Goal: Task Accomplishment & Management: Complete application form

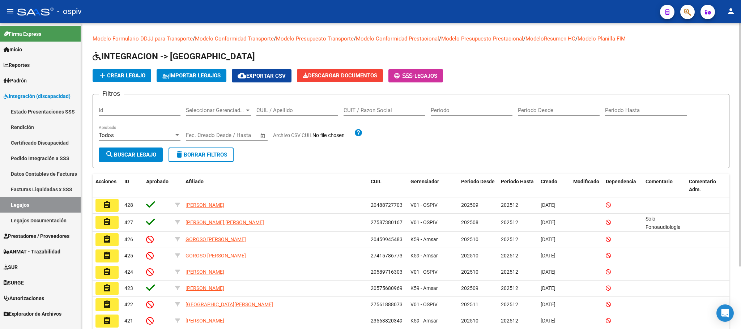
click at [288, 111] on input "CUIL / Apellido" at bounding box center [298, 110] width 82 height 7
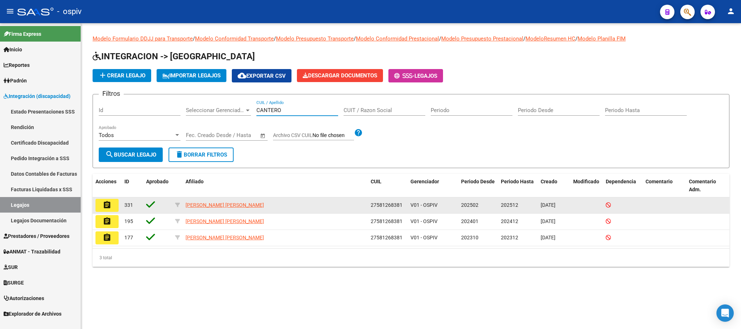
type input "CANTERO"
click at [108, 204] on mat-icon "assignment" at bounding box center [107, 205] width 9 height 9
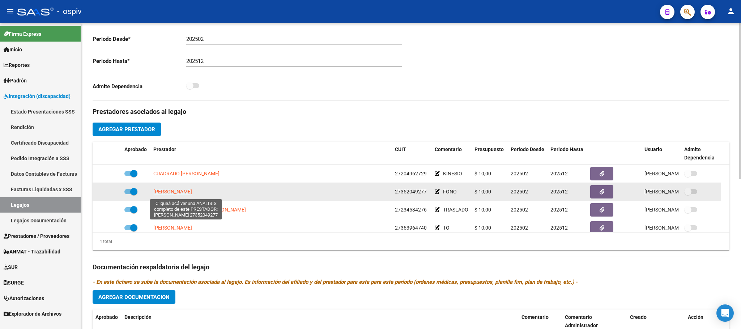
click at [172, 195] on span "ARAOZ DAIANA MARIANELA" at bounding box center [172, 192] width 39 height 6
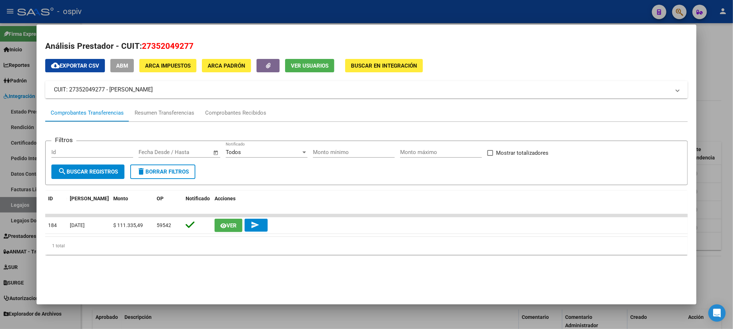
click at [347, 14] on div at bounding box center [366, 164] width 733 height 329
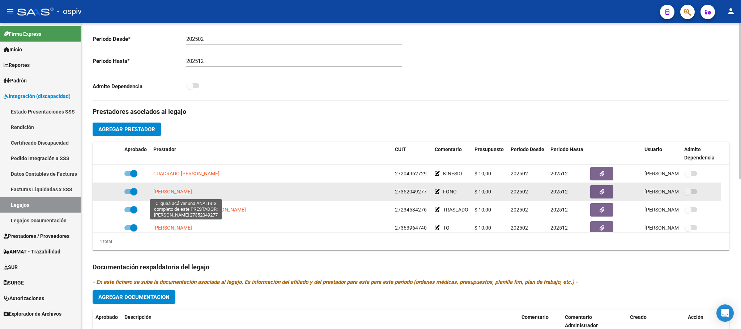
click at [175, 193] on span "ARAOZ DAIANA MARIANELA" at bounding box center [172, 192] width 39 height 6
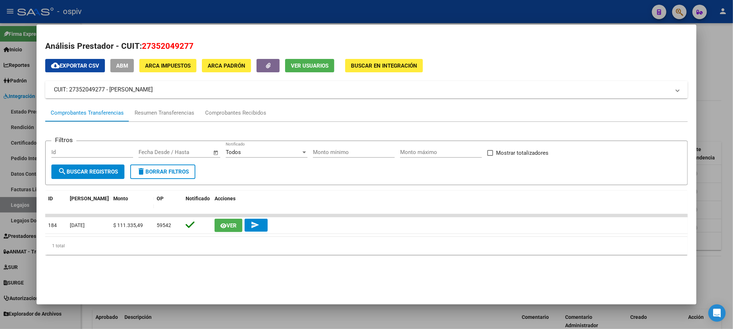
click at [278, 12] on div at bounding box center [366, 164] width 733 height 329
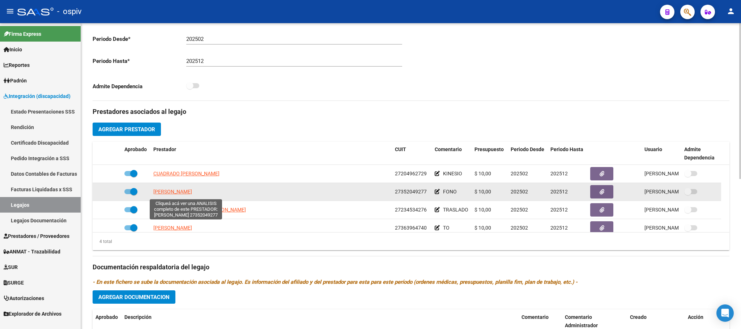
click at [166, 194] on span "ARAOZ DAIANA MARIANELA" at bounding box center [172, 192] width 39 height 6
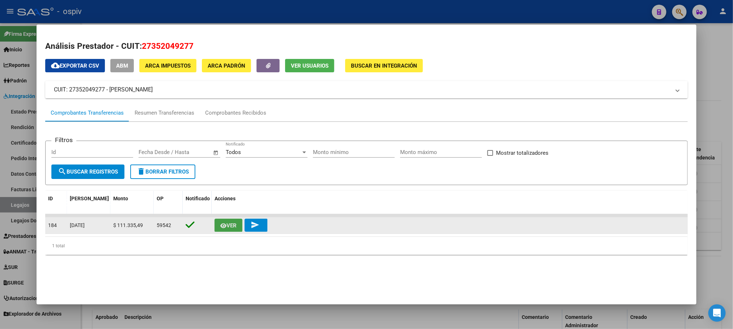
click at [227, 224] on span "Ver" at bounding box center [232, 226] width 10 height 7
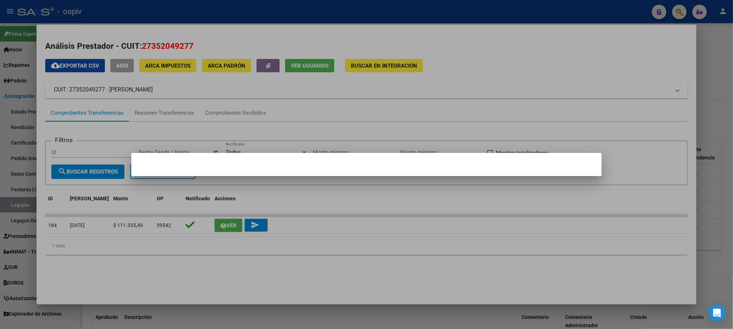
click at [220, 227] on div at bounding box center [366, 164] width 733 height 329
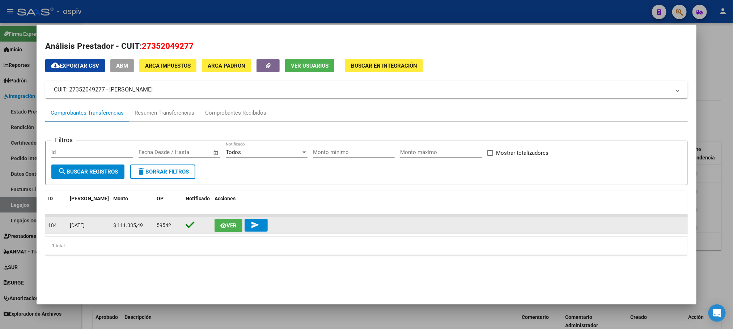
click at [220, 226] on icon "button" at bounding box center [223, 225] width 6 height 5
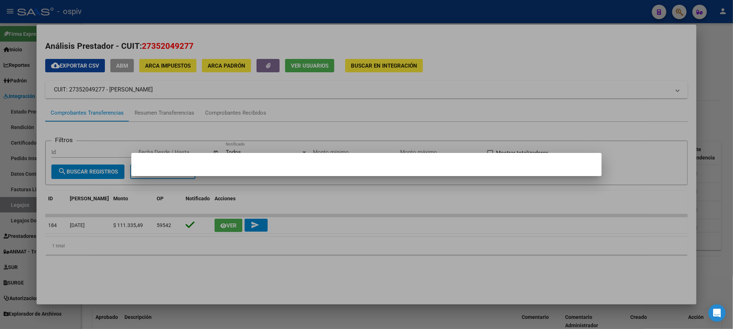
click at [251, 225] on div at bounding box center [366, 164] width 733 height 329
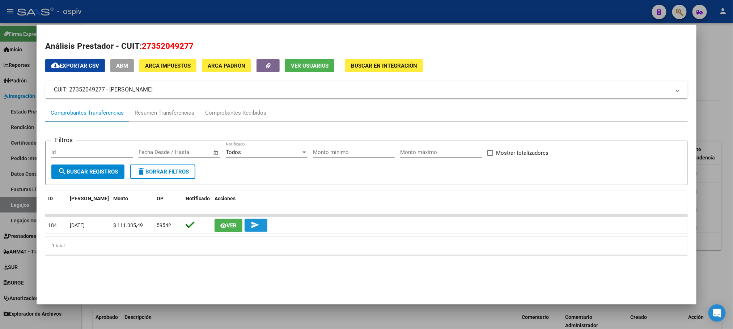
click at [251, 225] on mat-icon "send" at bounding box center [255, 225] width 9 height 9
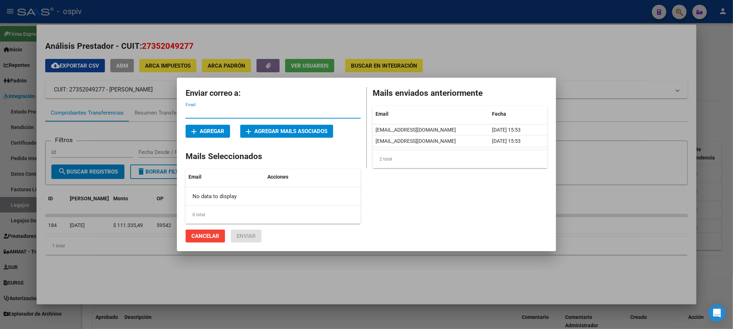
click at [451, 39] on div at bounding box center [366, 164] width 733 height 329
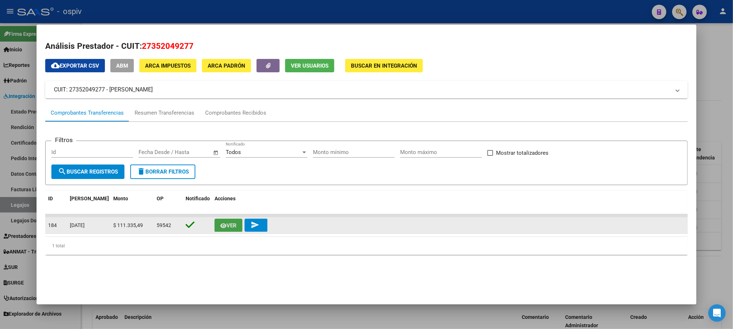
click at [220, 226] on icon "button" at bounding box center [223, 225] width 6 height 5
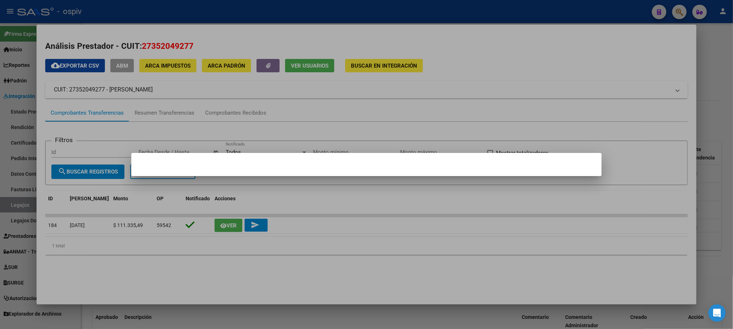
click at [406, 162] on mat-dialog-content at bounding box center [366, 165] width 470 height 6
click at [77, 226] on div at bounding box center [366, 164] width 733 height 329
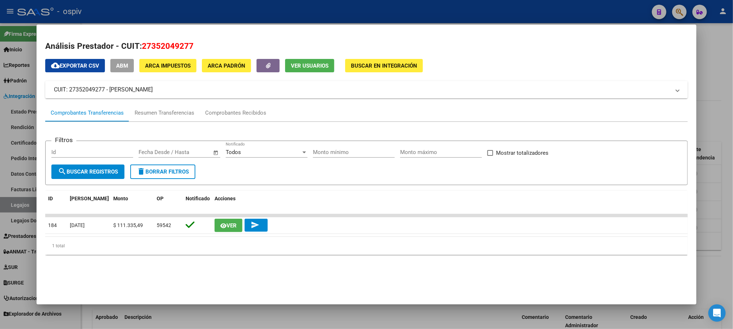
click at [77, 226] on span "[DATE]" at bounding box center [77, 226] width 15 height 6
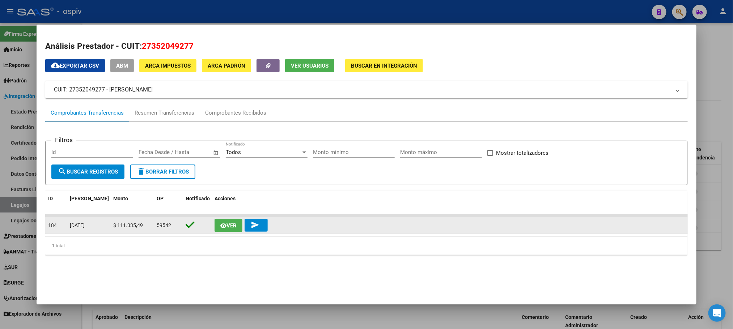
click at [221, 226] on icon "button" at bounding box center [223, 225] width 6 height 5
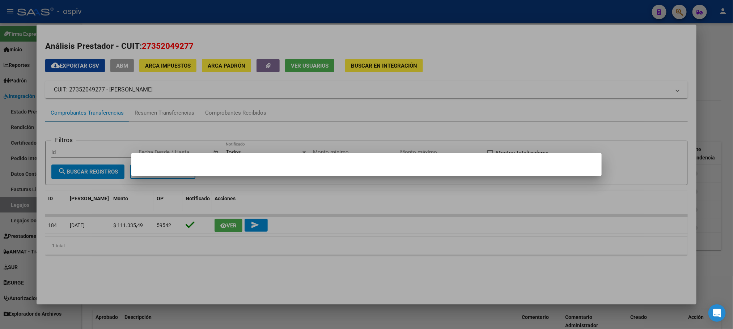
click at [419, 84] on div at bounding box center [366, 164] width 733 height 329
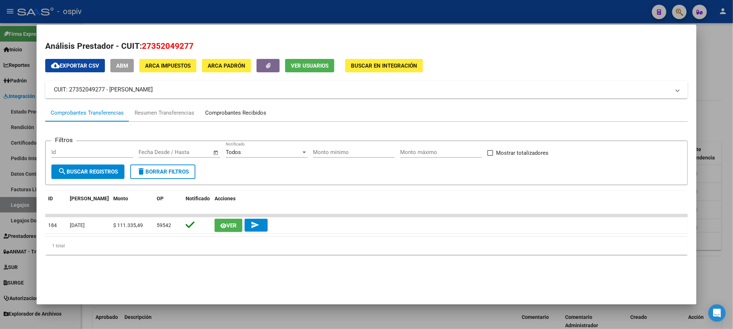
click at [228, 113] on div "Comprobantes Recibidos" at bounding box center [235, 113] width 61 height 8
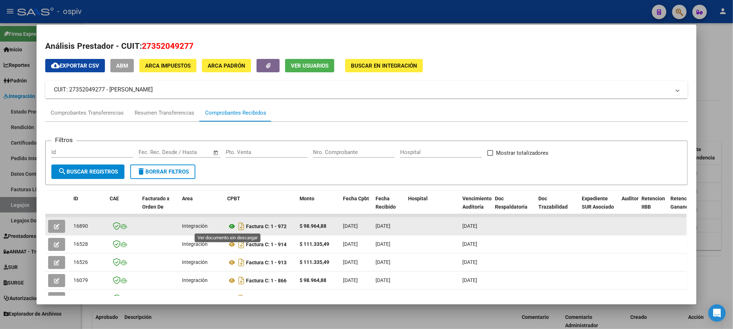
click at [228, 227] on icon at bounding box center [231, 226] width 9 height 9
click at [54, 226] on icon "button" at bounding box center [56, 226] width 5 height 5
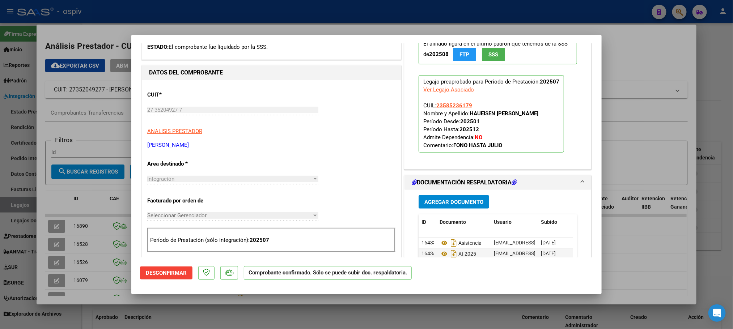
scroll to position [181, 0]
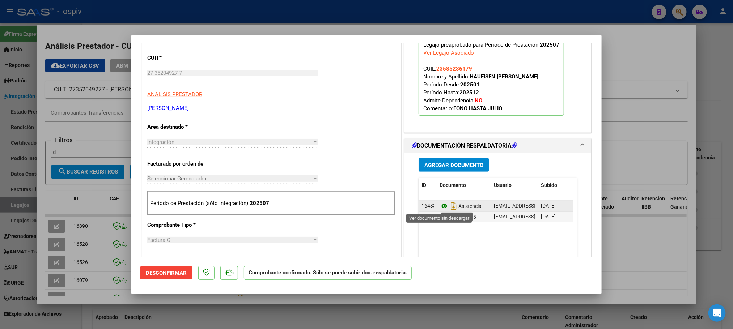
click at [441, 207] on icon at bounding box center [444, 206] width 9 height 9
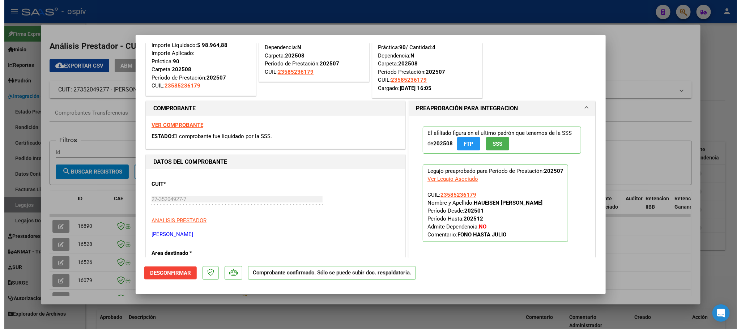
scroll to position [0, 0]
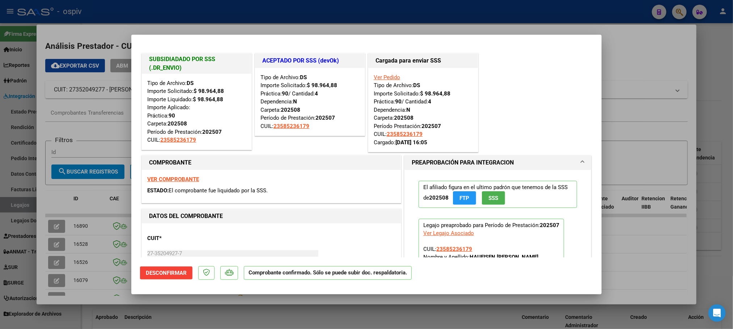
click at [274, 13] on div at bounding box center [366, 164] width 733 height 329
type input "$ 0,00"
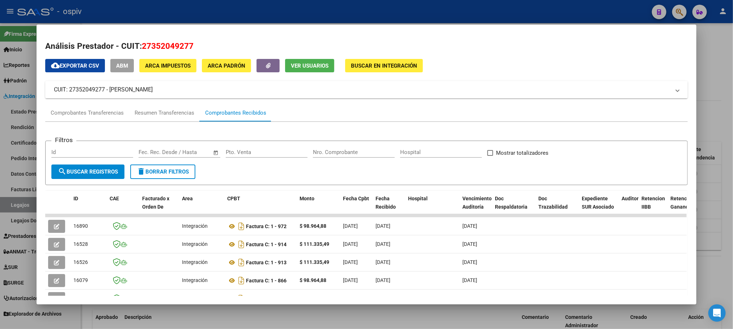
click at [245, 16] on div at bounding box center [366, 164] width 733 height 329
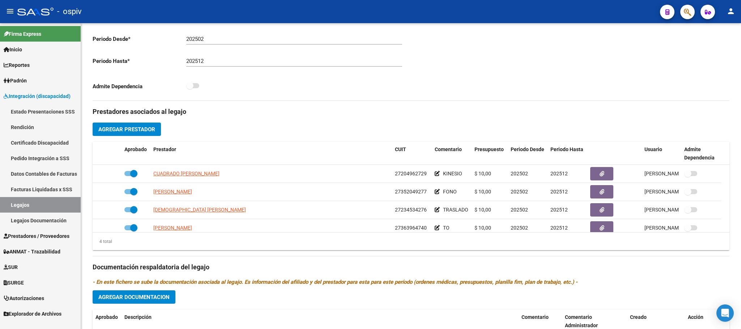
click at [24, 204] on link "Legajos" at bounding box center [40, 205] width 81 height 16
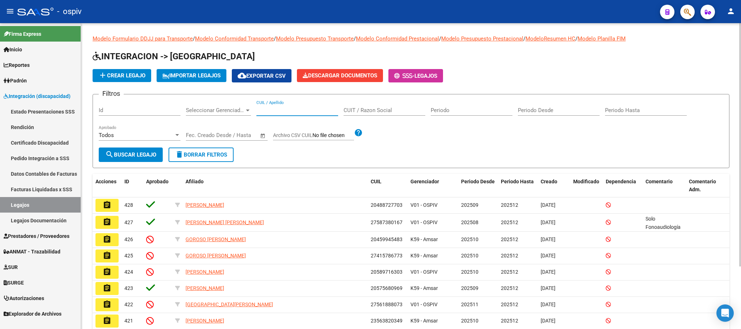
click at [274, 111] on input "CUIL / Apellido" at bounding box center [298, 110] width 82 height 7
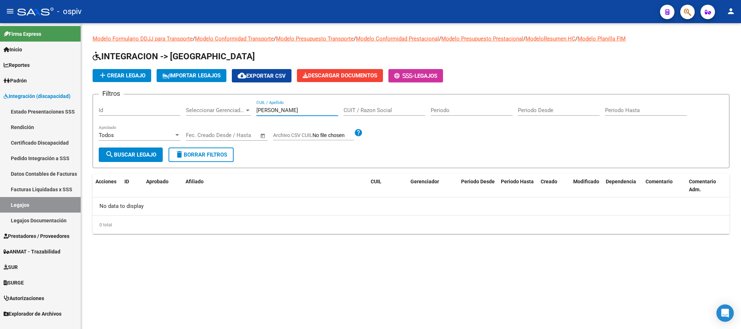
click at [287, 109] on input "RODRIGUEZ ABRIL" at bounding box center [298, 110] width 82 height 7
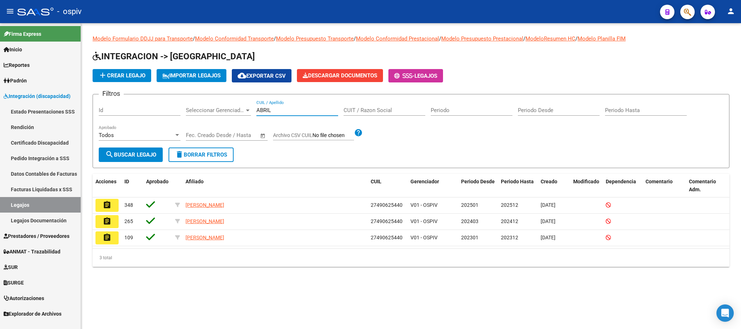
click at [284, 109] on input "ABRIL" at bounding box center [298, 110] width 82 height 7
type input "A"
click at [133, 75] on span "add Crear Legajo" at bounding box center [121, 75] width 47 height 7
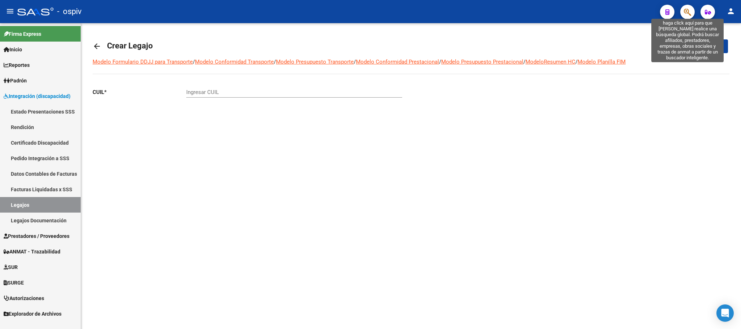
click at [687, 9] on icon "button" at bounding box center [687, 12] width 7 height 8
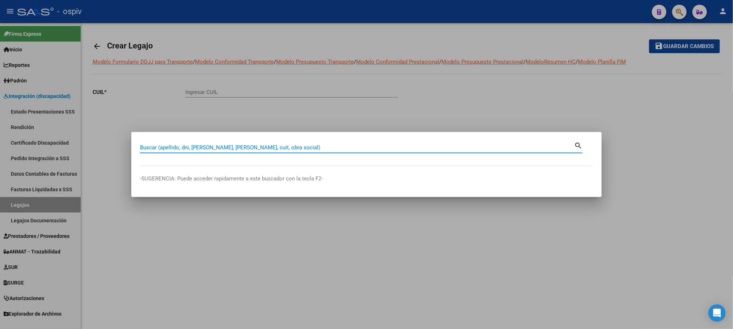
click at [296, 150] on input "Buscar (apellido, dni, [PERSON_NAME], [PERSON_NAME], cuit, obra social)" at bounding box center [357, 147] width 434 height 7
type input "56623404"
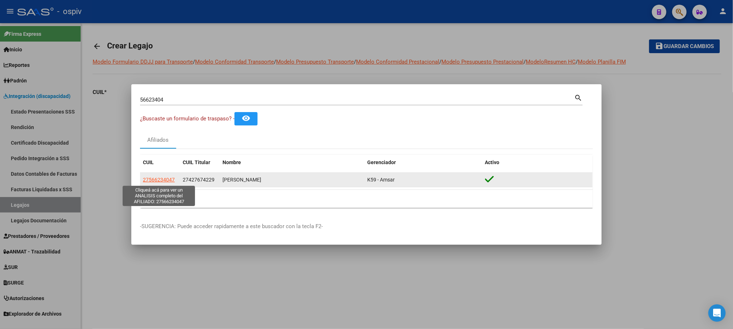
click at [157, 181] on span "27566234047" at bounding box center [159, 180] width 32 height 6
type textarea "27566234047"
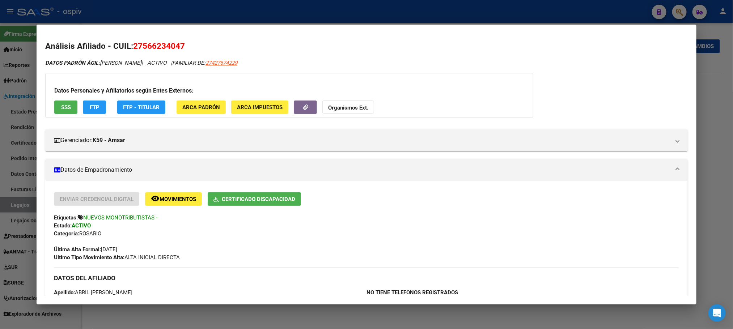
drag, startPoint x: 185, startPoint y: 45, endPoint x: 131, endPoint y: 46, distance: 54.3
click at [131, 46] on h2 "Análisis Afiliado - CUIL: 27566234047" at bounding box center [366, 46] width 642 height 12
copy span "27566234047"
click at [227, 13] on div at bounding box center [366, 164] width 733 height 329
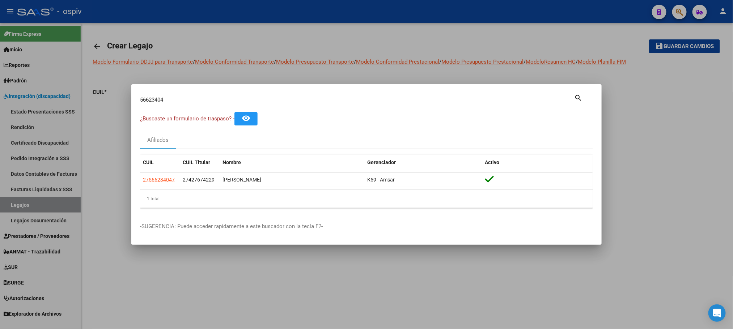
click at [196, 13] on div at bounding box center [366, 164] width 733 height 329
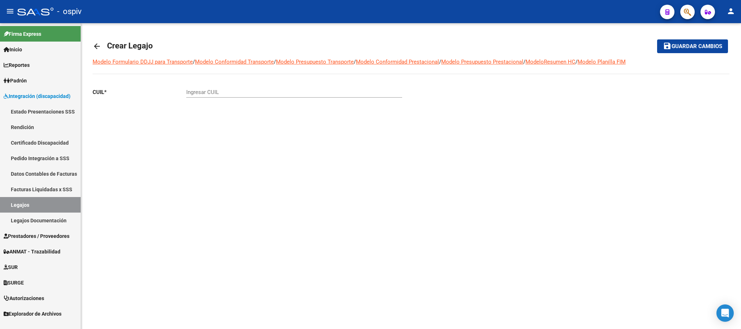
click at [220, 91] on input "Ingresar CUIL" at bounding box center [294, 92] width 216 height 7
paste input "27-56623404-7"
type input "27-56623404-7"
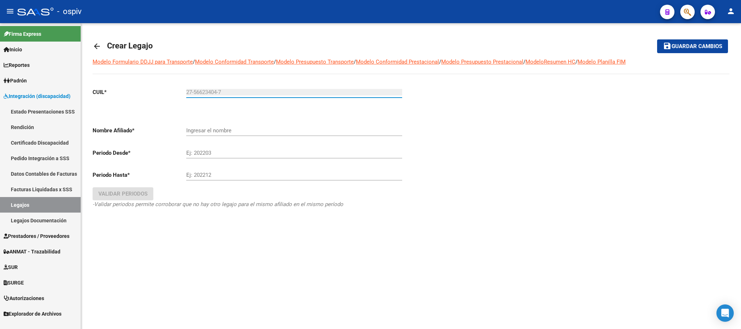
type input "RODRIGUEZ ABRIL YANETH"
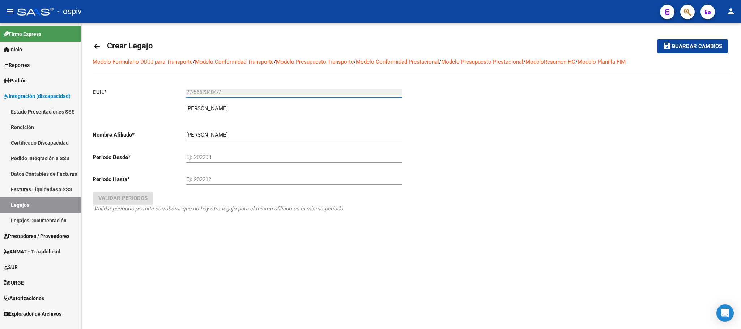
type input "27-56623404-7"
click at [263, 156] on input "Ej: 202203" at bounding box center [294, 157] width 216 height 7
type input "202509"
click at [261, 182] on input "Ej: 202212" at bounding box center [294, 179] width 216 height 7
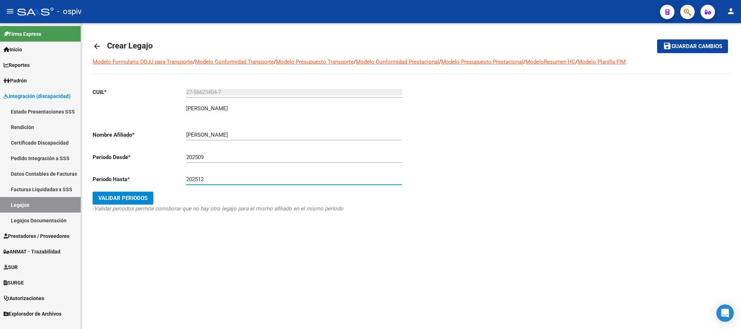
type input "202512"
click at [133, 198] on span "Validar Periodos" at bounding box center [122, 198] width 49 height 7
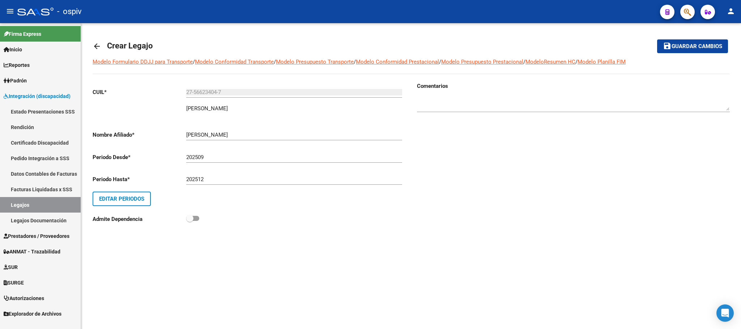
click at [696, 44] on span "Guardar cambios" at bounding box center [697, 46] width 51 height 7
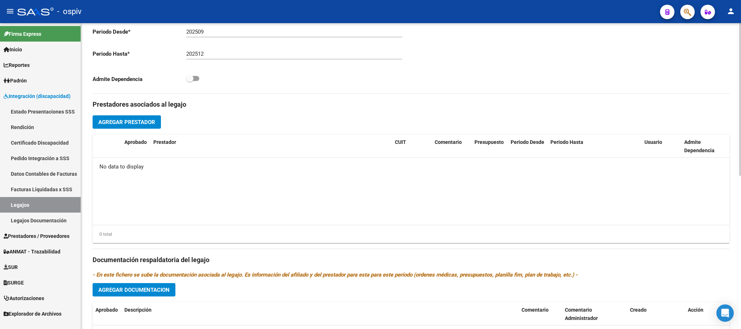
scroll to position [181, 0]
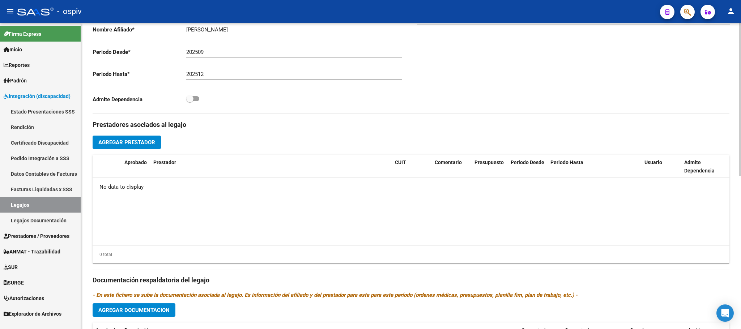
click at [130, 144] on span "Agregar Prestador" at bounding box center [126, 142] width 57 height 7
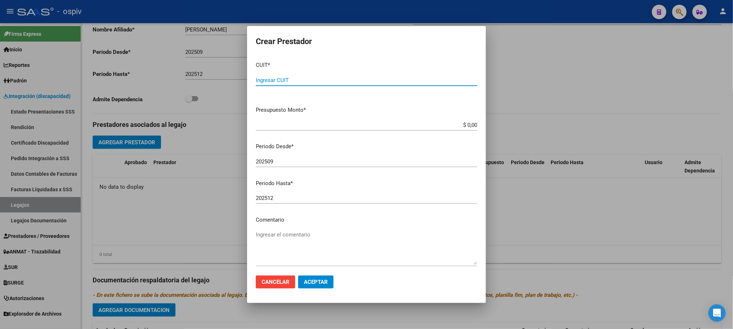
click at [300, 78] on input "Ingresar CUIT" at bounding box center [366, 80] width 221 height 7
paste input "30-71604891-4"
type input "30-71604891-4"
click at [298, 276] on button "Aceptar" at bounding box center [315, 282] width 35 height 13
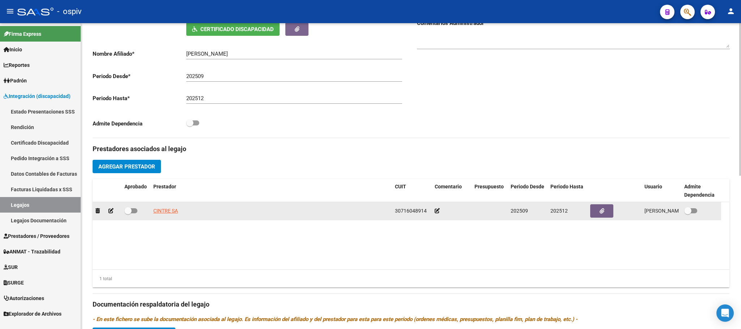
scroll to position [181, 0]
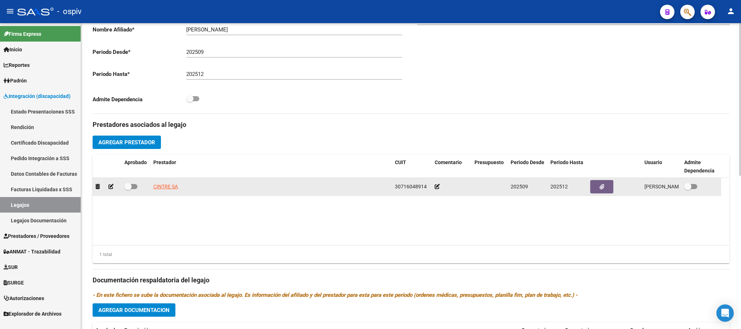
click at [131, 187] on span at bounding box center [127, 186] width 7 height 7
click at [128, 189] on input "checkbox" at bounding box center [128, 189] width 0 height 0
checkbox input "true"
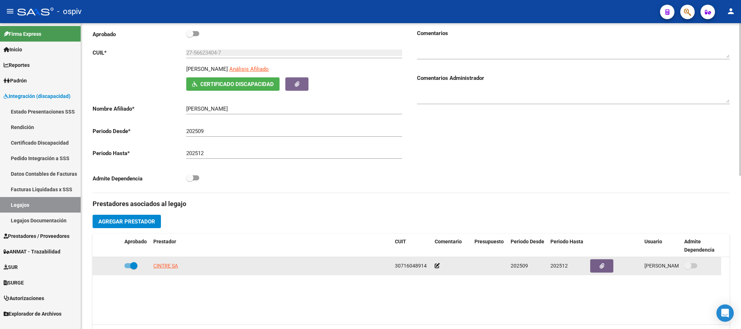
scroll to position [0, 0]
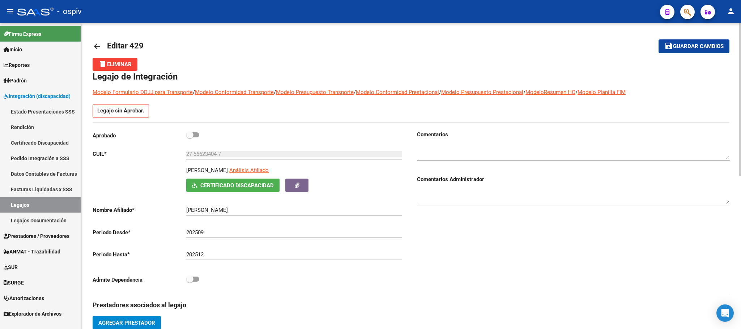
drag, startPoint x: 190, startPoint y: 134, endPoint x: 208, endPoint y: 136, distance: 18.5
click at [191, 135] on span at bounding box center [189, 134] width 7 height 7
click at [190, 137] on input "checkbox" at bounding box center [190, 137] width 0 height 0
checkbox input "true"
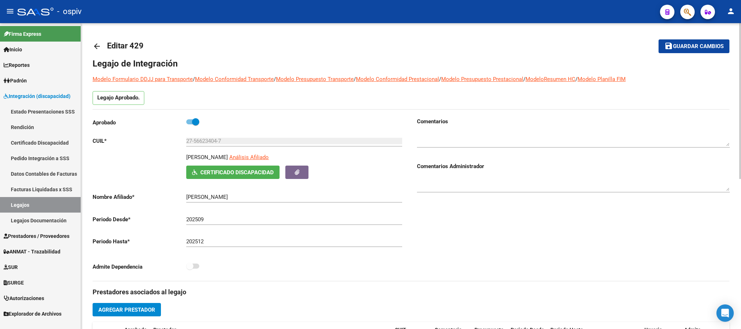
click at [697, 47] on span "Guardar cambios" at bounding box center [698, 46] width 51 height 7
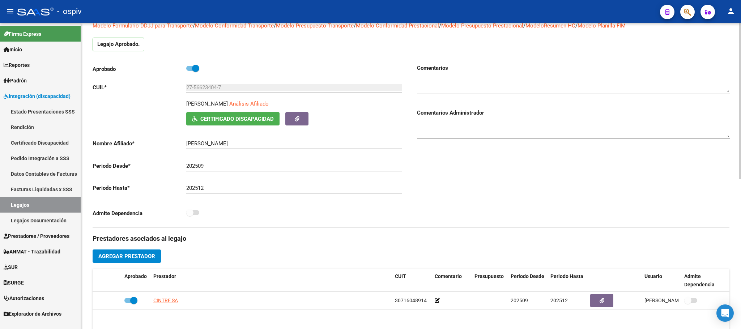
scroll to position [90, 0]
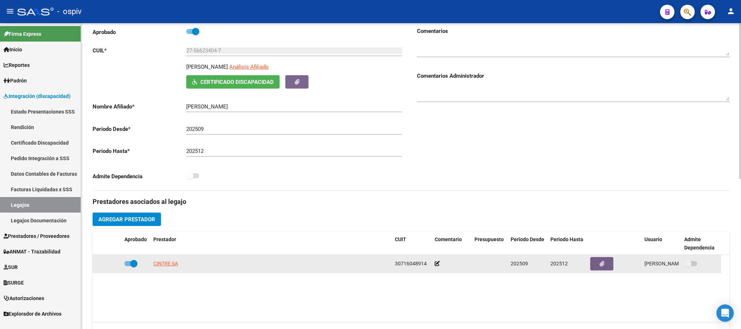
click at [689, 265] on span at bounding box center [688, 263] width 7 height 7
click at [136, 263] on span at bounding box center [133, 263] width 7 height 7
click at [128, 266] on input "checkbox" at bounding box center [128, 266] width 0 height 0
checkbox input "false"
click at [691, 266] on span at bounding box center [688, 263] width 7 height 7
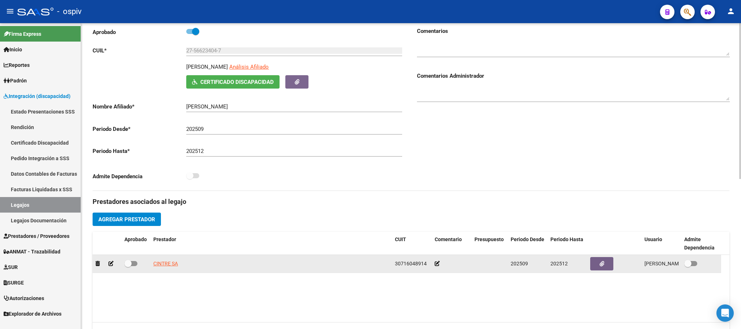
click at [688, 266] on input "checkbox" at bounding box center [688, 266] width 0 height 0
checkbox input "true"
click at [128, 265] on span at bounding box center [127, 263] width 7 height 7
click at [128, 266] on input "checkbox" at bounding box center [128, 266] width 0 height 0
checkbox input "true"
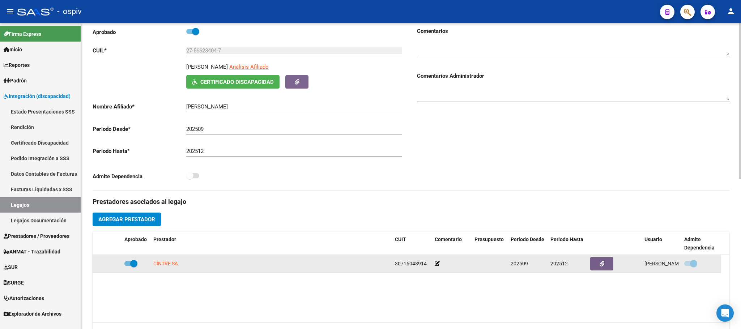
click at [437, 266] on icon at bounding box center [437, 263] width 5 height 5
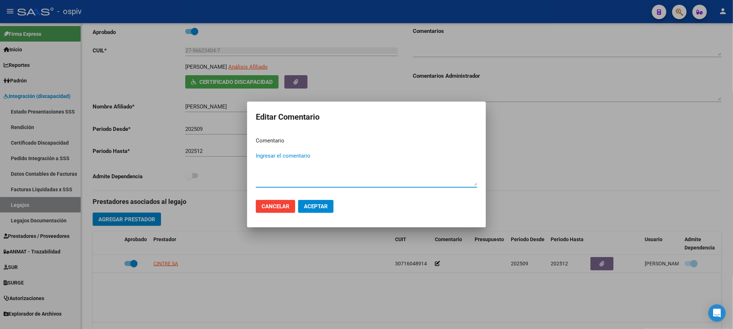
click at [283, 182] on textarea "Ingresar el comentario" at bounding box center [366, 169] width 221 height 34
type textarea "MII Y TRASLADO C DEP"
click at [317, 206] on span "Aceptar" at bounding box center [316, 206] width 24 height 7
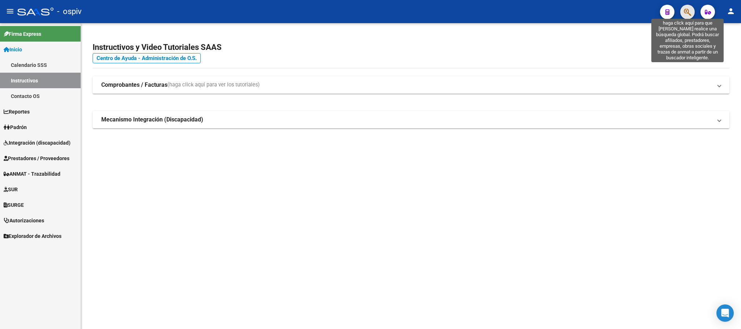
click at [686, 13] on icon "button" at bounding box center [687, 12] width 7 height 8
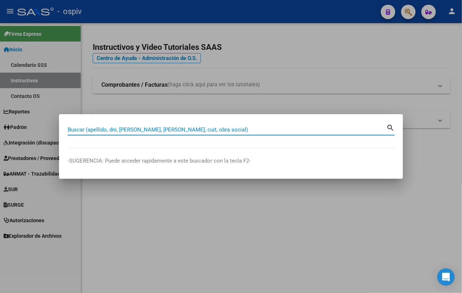
click at [227, 130] on input "Buscar (apellido, dni, [PERSON_NAME], [PERSON_NAME], cuit, obra social)" at bounding box center [227, 130] width 318 height 7
type input "30716048914"
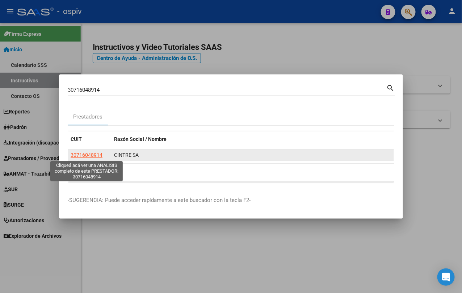
click at [86, 156] on span "30716048914" at bounding box center [87, 155] width 32 height 6
type textarea "30716048914"
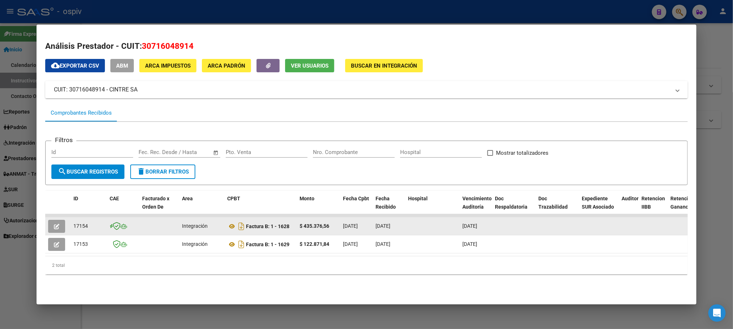
click at [54, 226] on icon "button" at bounding box center [56, 226] width 5 height 5
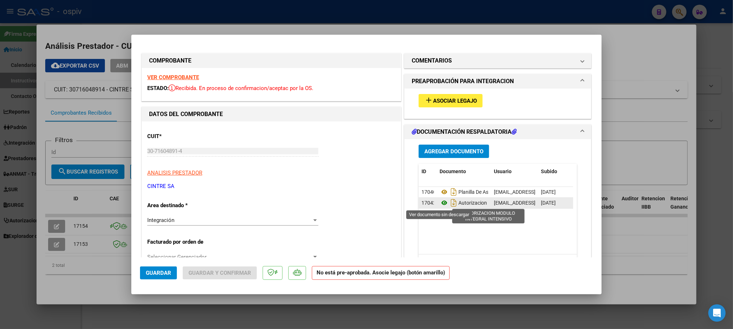
click at [441, 203] on icon at bounding box center [444, 203] width 9 height 9
click at [49, 242] on div at bounding box center [366, 164] width 733 height 329
type input "$ 0,00"
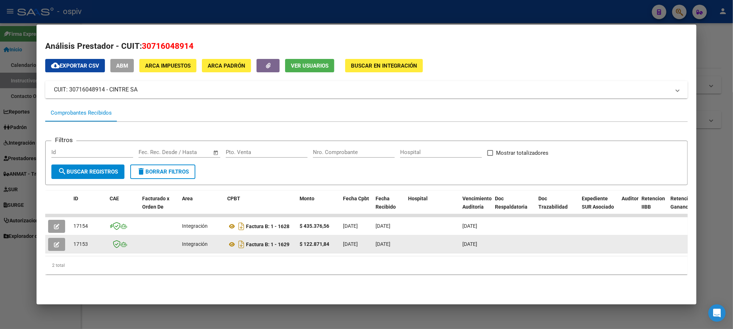
click at [55, 238] on button "button" at bounding box center [56, 244] width 17 height 13
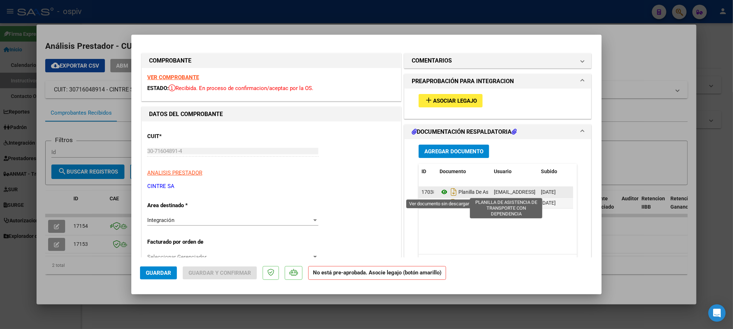
click at [442, 191] on icon at bounding box center [444, 192] width 9 height 9
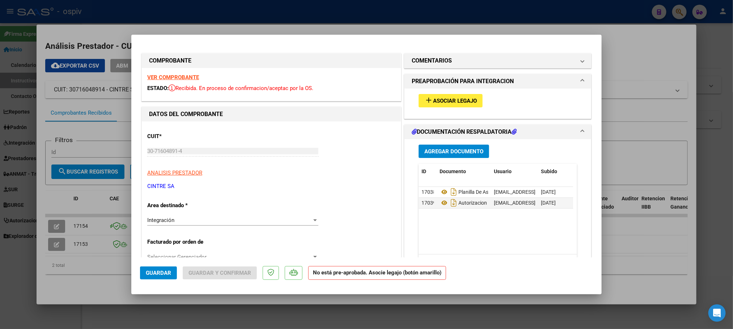
click at [183, 77] on strong "VER COMPROBANTE" at bounding box center [173, 77] width 52 height 7
click at [246, 15] on div at bounding box center [366, 164] width 733 height 329
type input "$ 0,00"
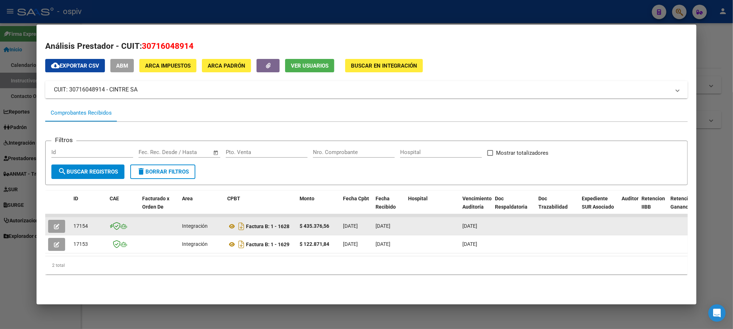
click at [54, 227] on icon "button" at bounding box center [56, 226] width 5 height 5
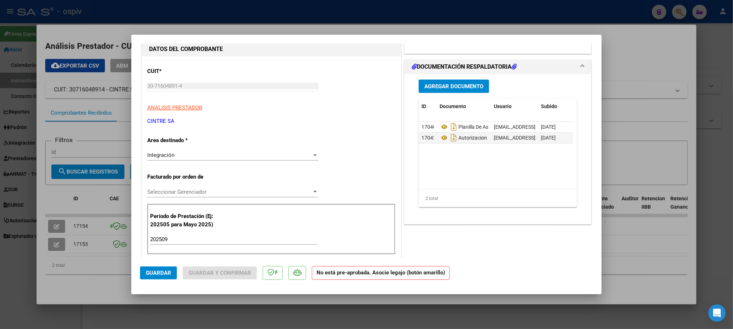
scroll to position [90, 0]
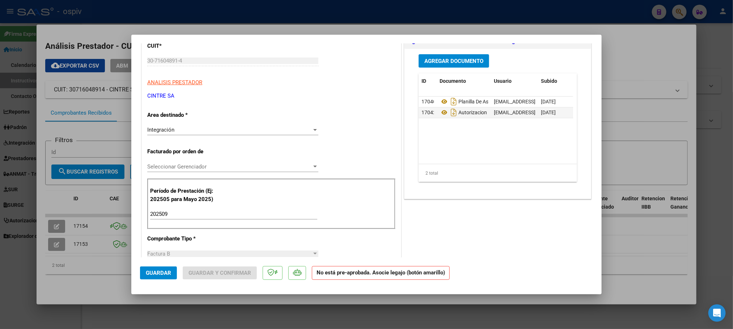
click at [50, 244] on div at bounding box center [366, 164] width 733 height 329
type input "$ 0,00"
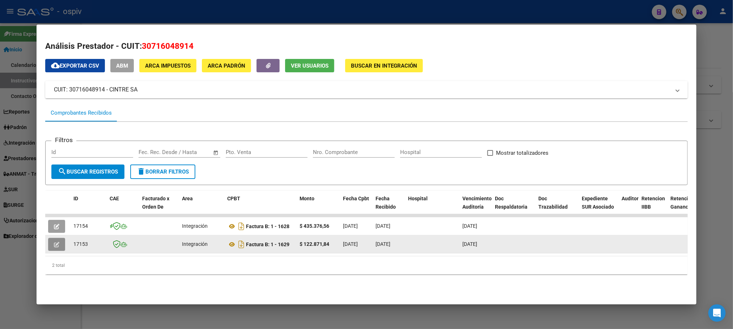
click at [54, 244] on icon "button" at bounding box center [56, 244] width 5 height 5
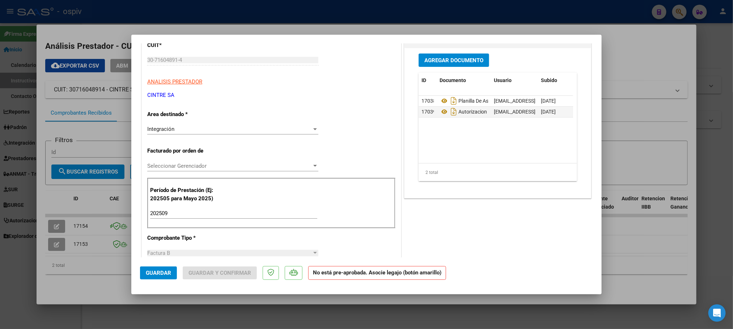
scroll to position [90, 0]
click at [363, 18] on div at bounding box center [366, 164] width 733 height 329
type input "$ 0,00"
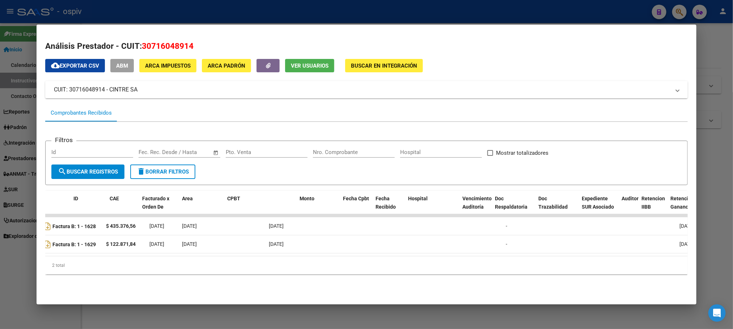
scroll to position [0, 0]
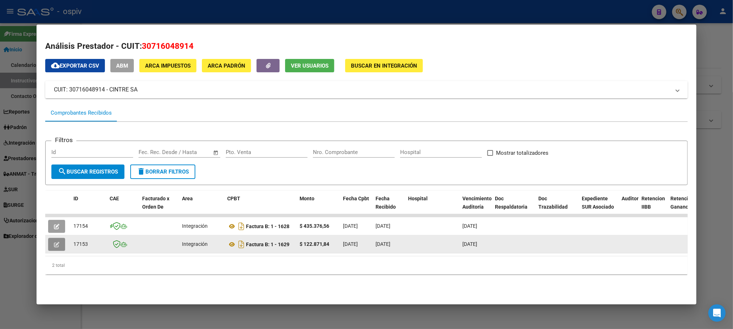
click at [54, 242] on icon "button" at bounding box center [56, 244] width 5 height 5
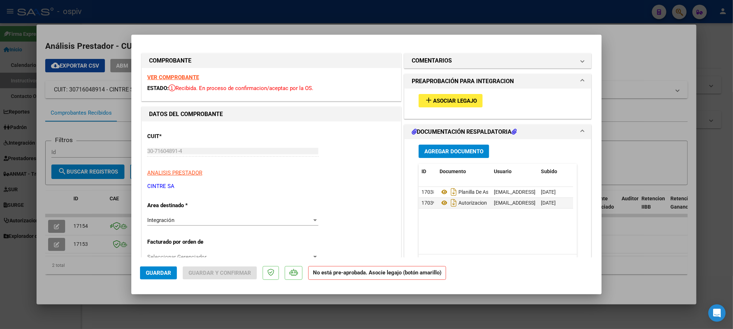
click at [174, 79] on strong "VER COMPROBANTE" at bounding box center [173, 77] width 52 height 7
click at [315, 16] on div at bounding box center [366, 164] width 733 height 329
type input "$ 0,00"
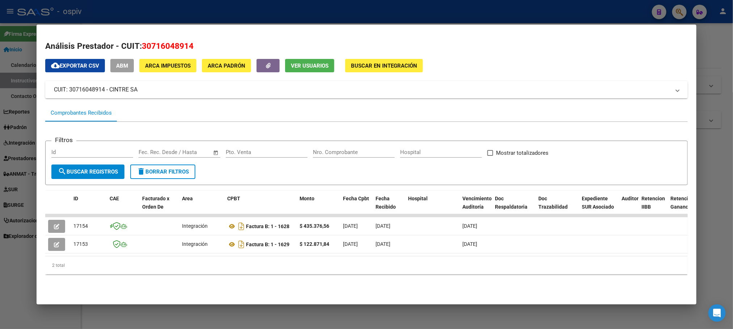
drag, startPoint x: 191, startPoint y: 48, endPoint x: 140, endPoint y: 49, distance: 51.0
click at [140, 49] on h2 "Análisis Prestador - CUIT: 30716048914" at bounding box center [366, 46] width 642 height 12
drag, startPoint x: 150, startPoint y: 49, endPoint x: 251, endPoint y: 9, distance: 108.6
click at [251, 9] on div at bounding box center [366, 164] width 733 height 329
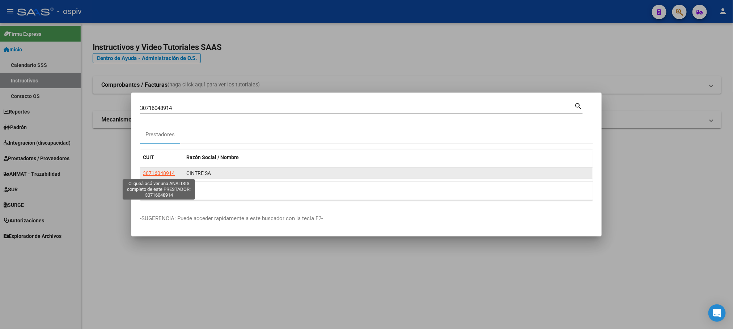
click at [166, 175] on span "30716048914" at bounding box center [159, 173] width 32 height 6
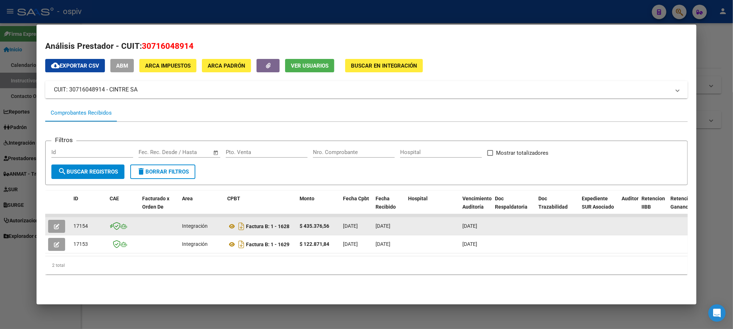
click at [54, 225] on icon "button" at bounding box center [56, 226] width 5 height 5
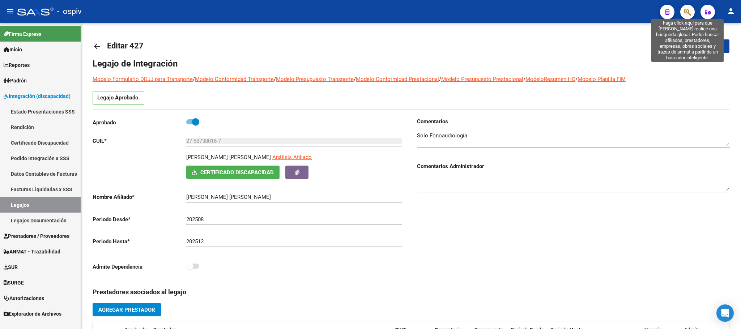
click at [689, 11] on icon "button" at bounding box center [687, 12] width 7 height 8
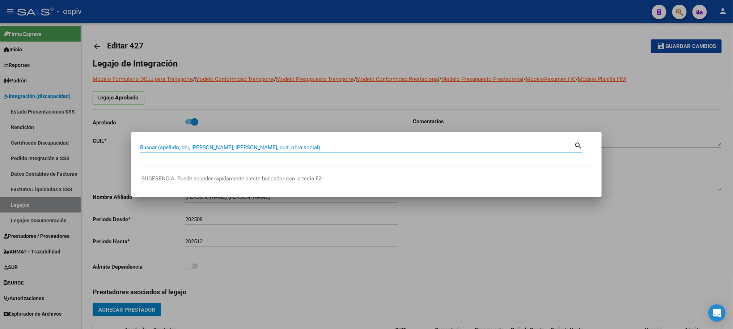
click at [274, 149] on input "Buscar (apellido, dni, [PERSON_NAME], [PERSON_NAME], cuit, obra social)" at bounding box center [357, 147] width 434 height 7
type input "CINTRE"
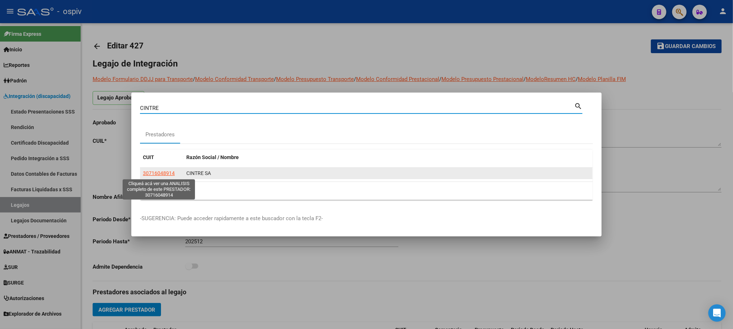
click at [162, 173] on span "30716048914" at bounding box center [159, 173] width 32 height 6
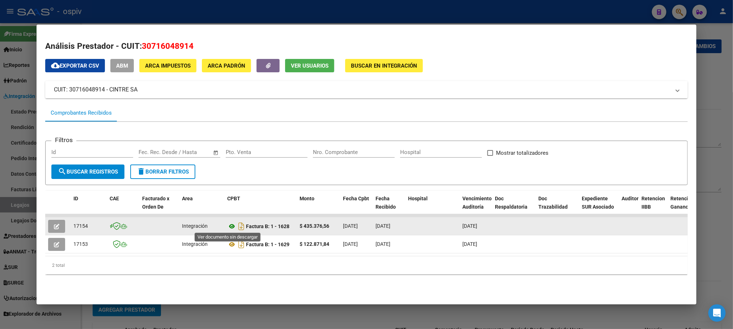
click at [227, 226] on icon at bounding box center [231, 226] width 9 height 9
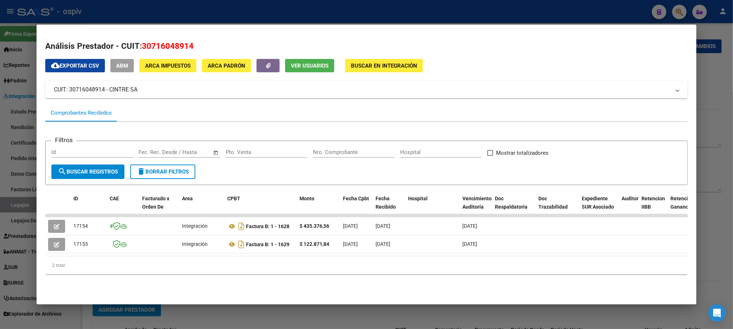
drag, startPoint x: 192, startPoint y: 47, endPoint x: 139, endPoint y: 49, distance: 52.9
click at [139, 49] on h2 "Análisis Prestador - CUIT: 30716048914" at bounding box center [366, 46] width 642 height 12
copy span "30716048914"
click at [276, 13] on div at bounding box center [366, 164] width 733 height 329
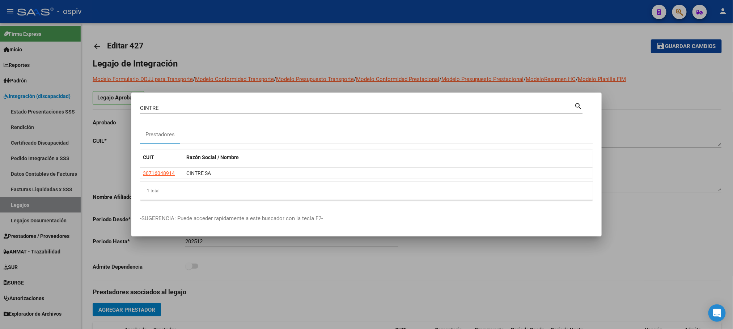
click at [276, 11] on div at bounding box center [366, 164] width 733 height 329
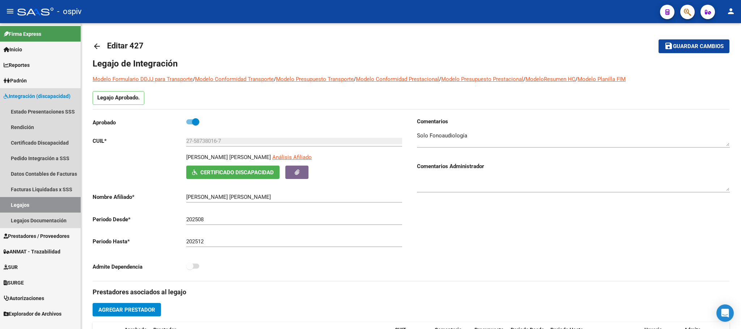
click at [29, 203] on link "Legajos" at bounding box center [40, 205] width 81 height 16
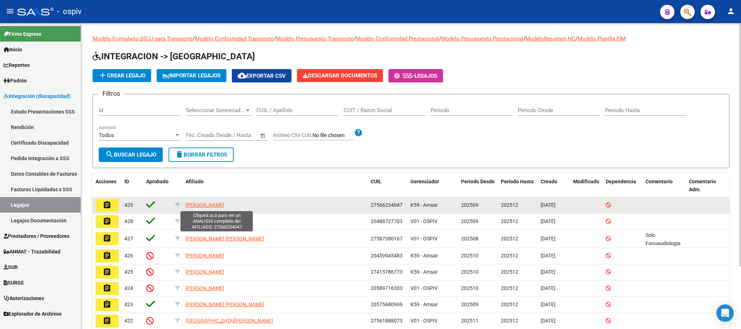
click at [219, 207] on span "RODRIGUEZ ABRIL YANETH" at bounding box center [205, 205] width 39 height 6
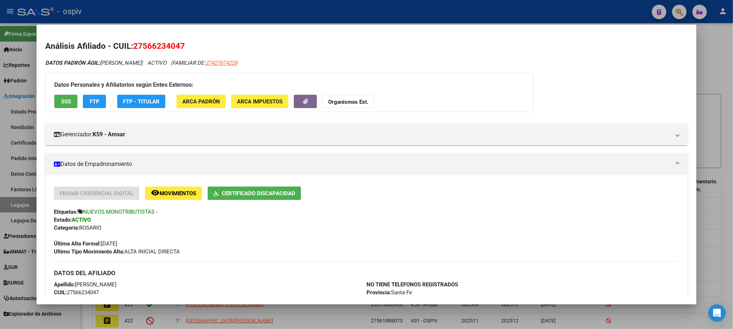
click at [251, 11] on div at bounding box center [366, 164] width 733 height 329
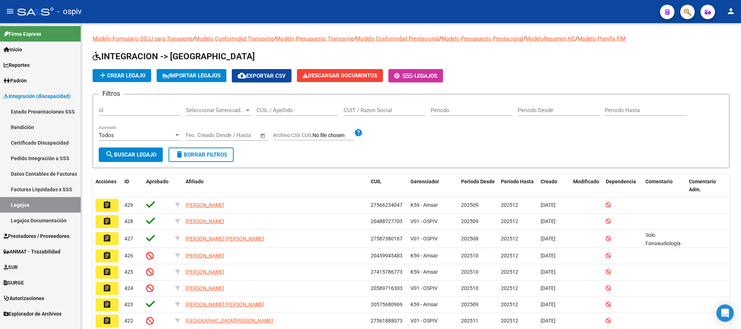
click at [109, 203] on mat-icon "assignment" at bounding box center [107, 205] width 9 height 9
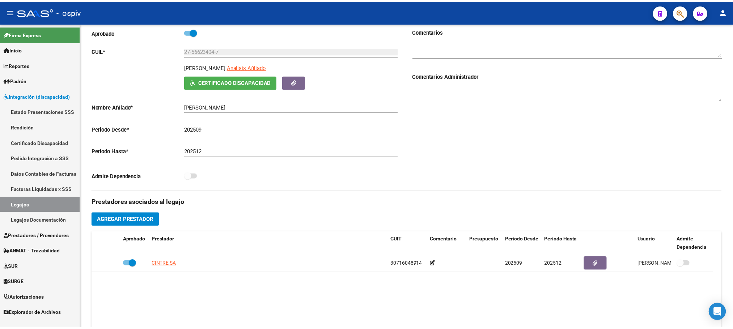
scroll to position [90, 0]
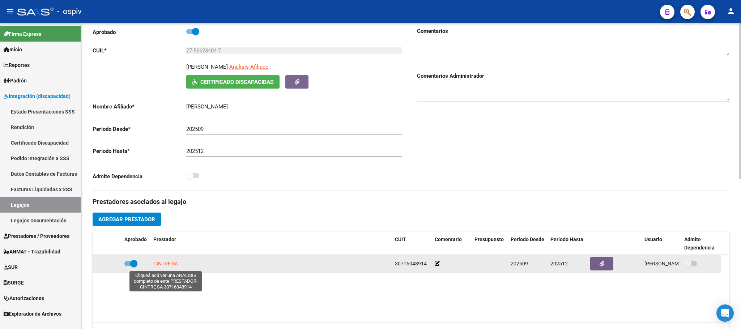
click at [158, 267] on span "CINTRE SA" at bounding box center [165, 264] width 25 height 6
type textarea "30716048914"
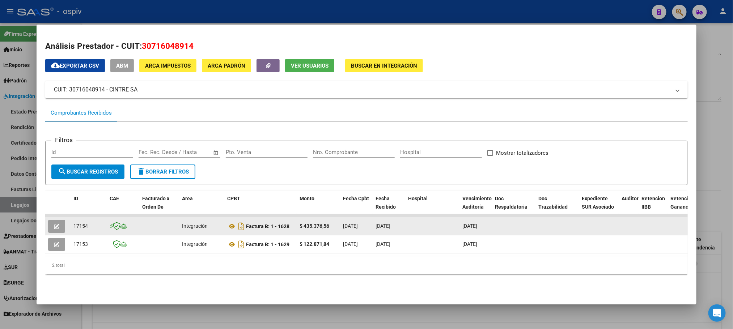
click at [54, 225] on icon "button" at bounding box center [56, 226] width 5 height 5
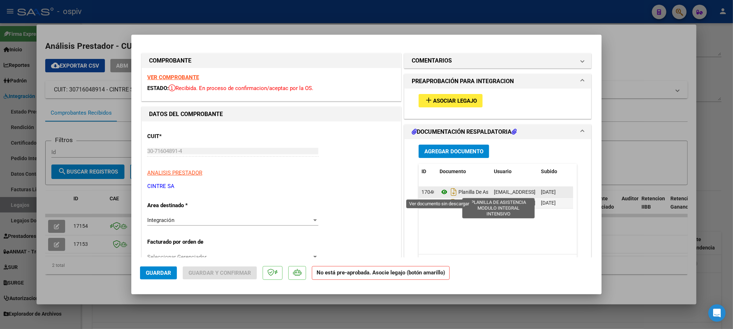
click at [441, 192] on icon at bounding box center [444, 192] width 9 height 9
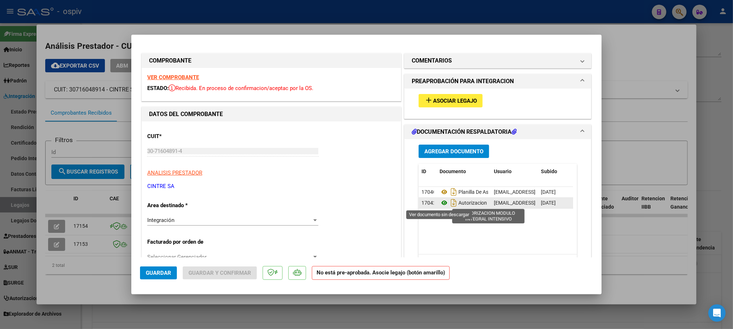
click at [440, 203] on icon at bounding box center [444, 203] width 9 height 9
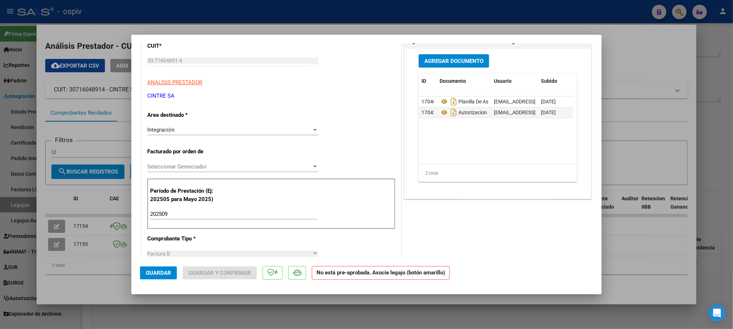
scroll to position [0, 0]
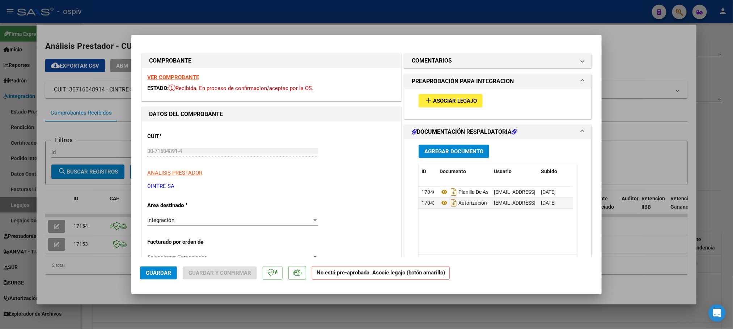
click at [453, 102] on span "Asociar Legajo" at bounding box center [455, 101] width 44 height 7
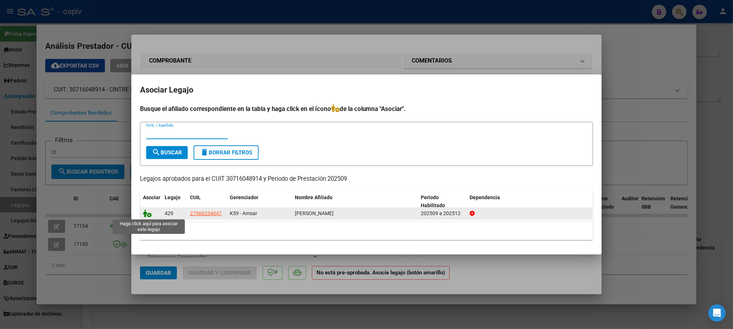
click at [147, 216] on icon at bounding box center [147, 214] width 9 height 8
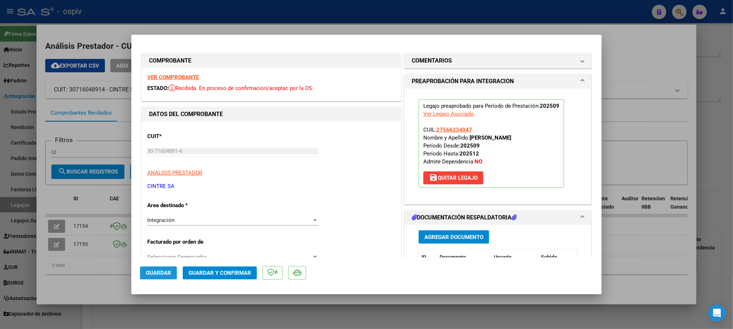
click at [162, 272] on span "Guardar" at bounding box center [158, 273] width 25 height 7
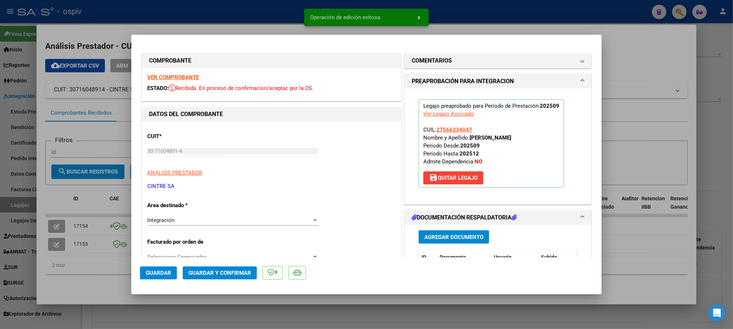
click at [653, 43] on div at bounding box center [366, 164] width 733 height 329
type input "$ 0,00"
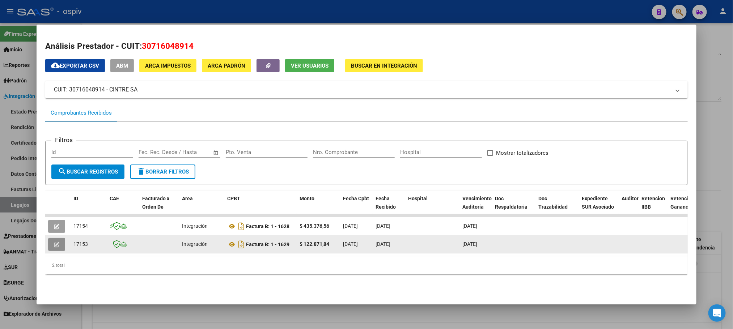
click at [54, 244] on icon "button" at bounding box center [56, 244] width 5 height 5
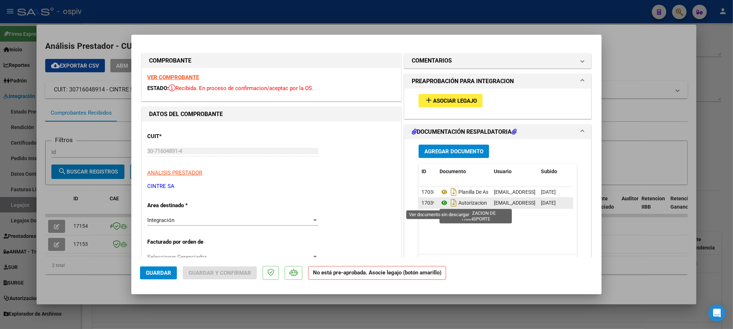
click at [440, 203] on icon at bounding box center [444, 203] width 9 height 9
click at [412, 8] on div at bounding box center [366, 164] width 733 height 329
type input "$ 0,00"
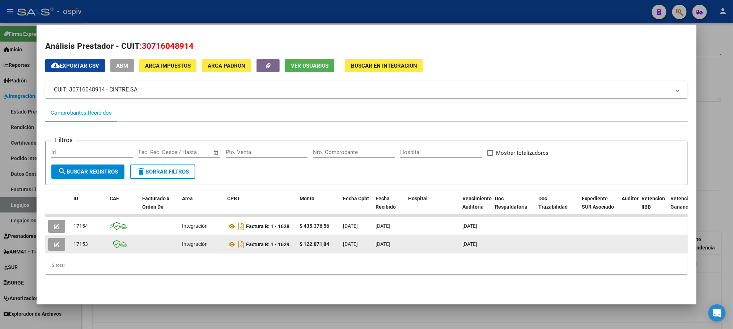
click at [54, 242] on icon "button" at bounding box center [56, 244] width 5 height 5
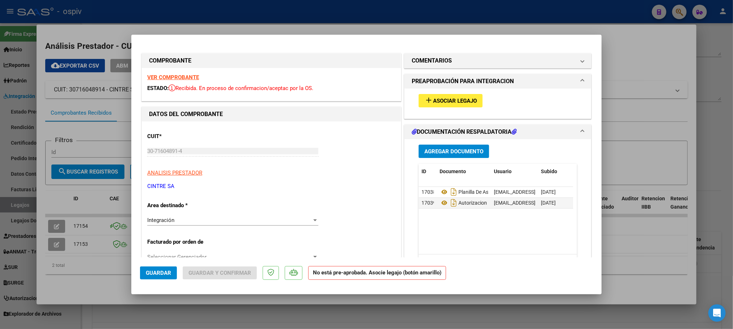
click at [455, 100] on span "Asociar Legajo" at bounding box center [455, 101] width 44 height 7
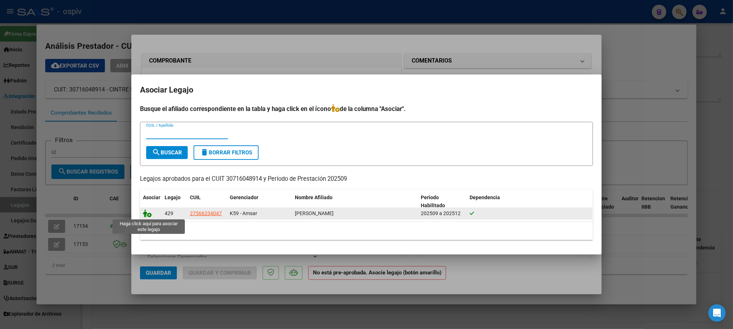
click at [146, 215] on icon at bounding box center [147, 214] width 9 height 8
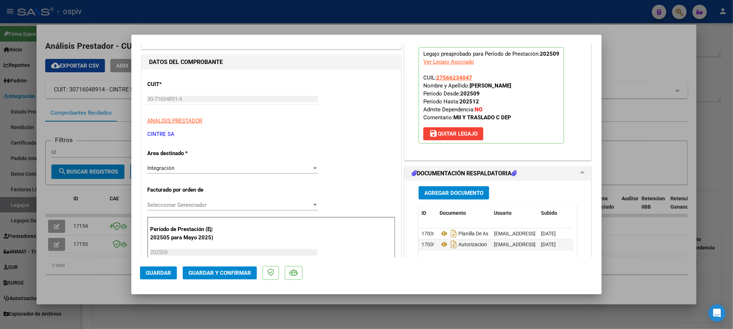
scroll to position [90, 0]
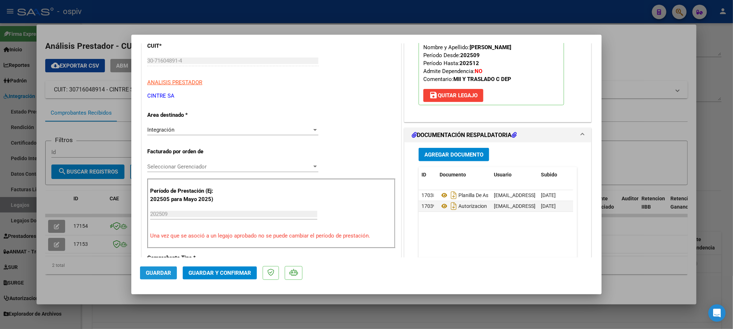
click at [159, 273] on span "Guardar" at bounding box center [158, 273] width 25 height 7
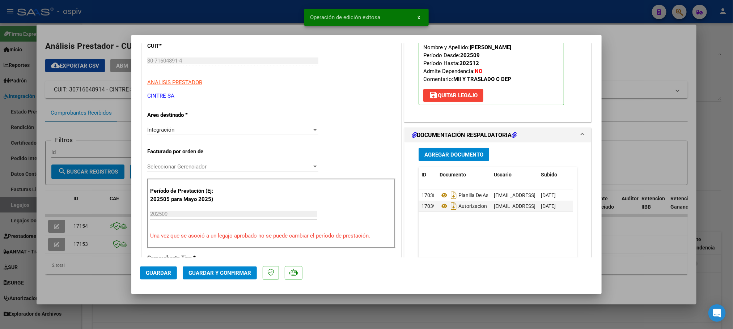
click at [152, 274] on span "Guardar" at bounding box center [158, 273] width 25 height 7
click at [655, 51] on div at bounding box center [366, 164] width 733 height 329
type input "$ 0,00"
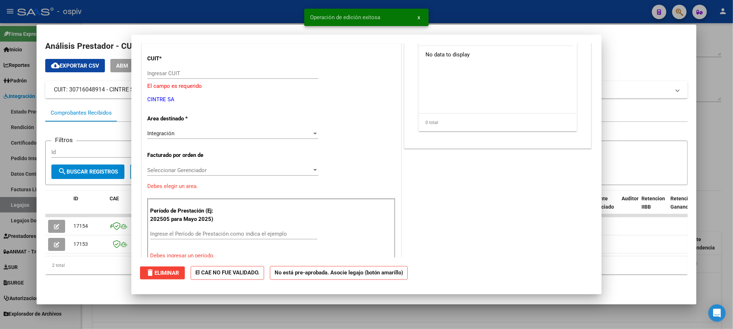
scroll to position [0, 0]
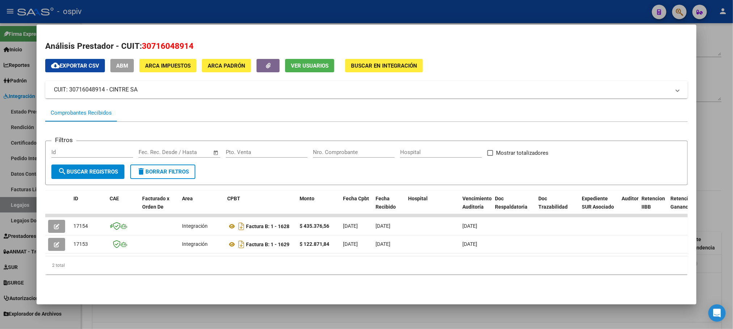
click at [305, 11] on div at bounding box center [366, 164] width 733 height 329
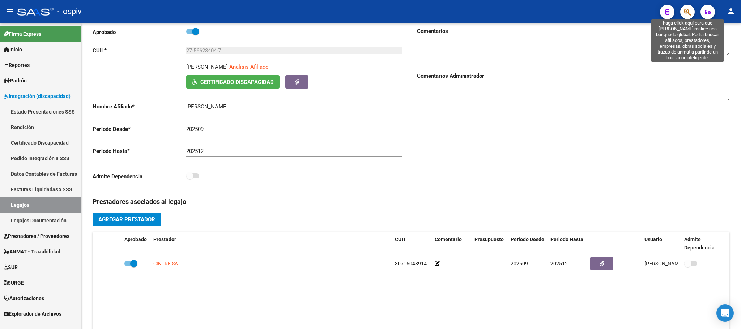
click at [687, 10] on icon "button" at bounding box center [687, 12] width 7 height 8
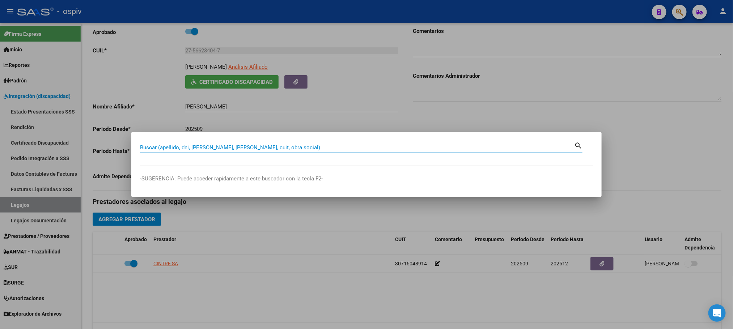
click at [197, 148] on input "Buscar (apellido, dni, [PERSON_NAME], [PERSON_NAME], cuit, obra social)" at bounding box center [357, 147] width 434 height 7
type input "JURI"
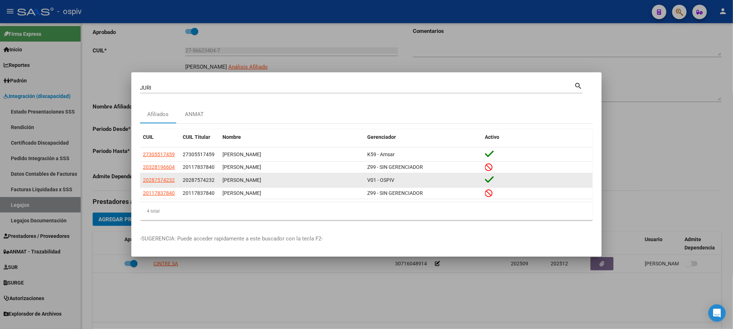
drag, startPoint x: 261, startPoint y: 181, endPoint x: 220, endPoint y: 182, distance: 40.5
click at [220, 182] on datatable-body-cell "JURI DIEGO ABEL" at bounding box center [292, 180] width 145 height 14
drag, startPoint x: 235, startPoint y: 182, endPoint x: 164, endPoint y: 183, distance: 70.6
click at [164, 183] on span "20287574232" at bounding box center [159, 180] width 32 height 6
type textarea "20287574232"
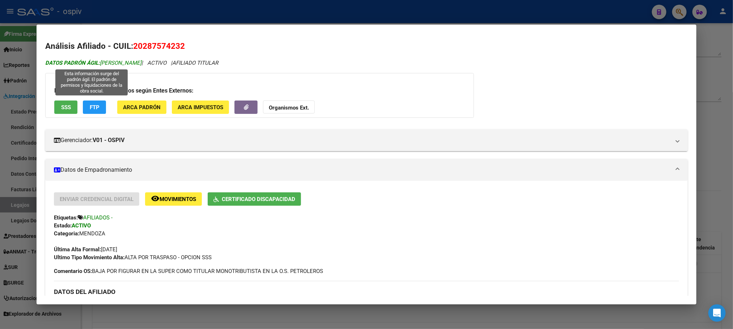
drag, startPoint x: 140, startPoint y: 64, endPoint x: 110, endPoint y: 65, distance: 30.1
click at [110, 65] on span "DATOS PADRÓN ÁGIL: JURI DIEGO ABEL" at bounding box center [93, 63] width 96 height 7
click at [313, 44] on h2 "Análisis Afiliado - CUIL: 20287574232" at bounding box center [366, 46] width 642 height 12
drag, startPoint x: 97, startPoint y: 62, endPoint x: 139, endPoint y: 64, distance: 42.4
click at [139, 64] on span "DATOS PADRÓN ÁGIL: JURI DIEGO ABEL" at bounding box center [93, 63] width 96 height 7
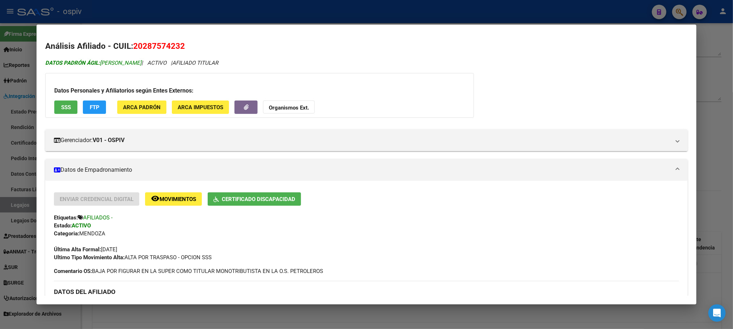
copy span "JURI DIEGO ABEL"
drag, startPoint x: 131, startPoint y: 46, endPoint x: 182, endPoint y: 46, distance: 51.0
click at [182, 46] on h2 "Análisis Afiliado - CUIL: 20287574232" at bounding box center [366, 46] width 642 height 12
copy span "20287574232"
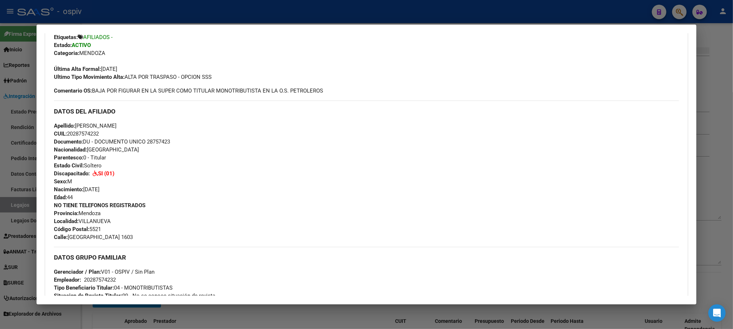
scroll to position [181, 0]
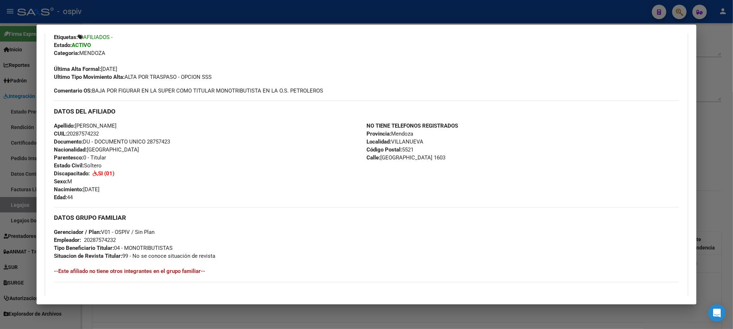
drag, startPoint x: 112, startPoint y: 189, endPoint x: 81, endPoint y: 188, distance: 30.8
click at [81, 188] on div "Apellido: DIEGO ABEL JURI CUIL: 20287574232 Documento: DU - DOCUMENTO UNICO 287…" at bounding box center [210, 162] width 313 height 80
copy span "18/07/1981"
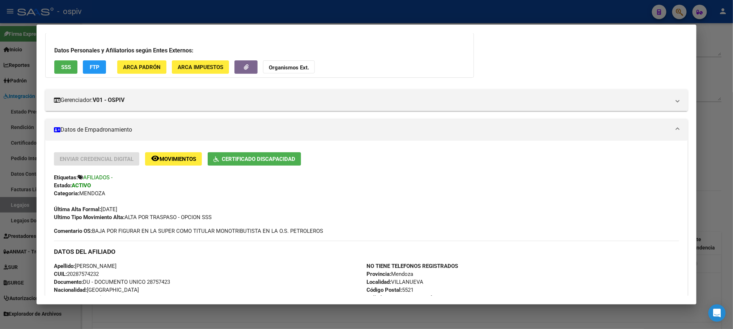
scroll to position [0, 0]
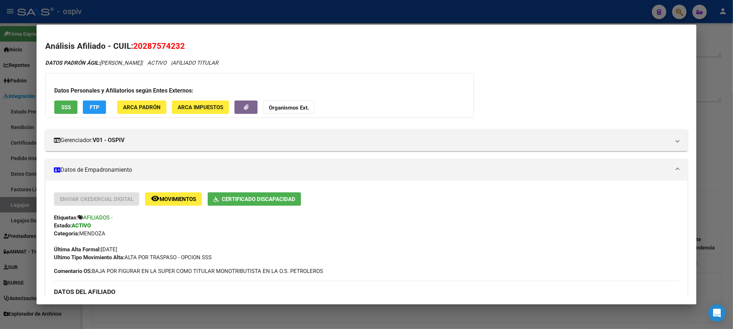
click at [64, 107] on span "SSS" at bounding box center [66, 107] width 10 height 7
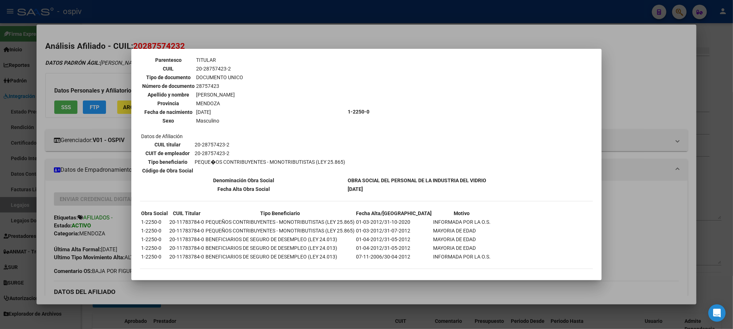
scroll to position [47, 0]
click at [564, 18] on div at bounding box center [366, 164] width 733 height 329
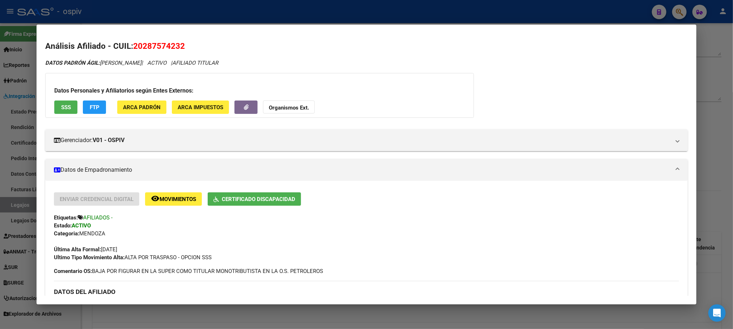
click at [564, 17] on div at bounding box center [366, 164] width 733 height 329
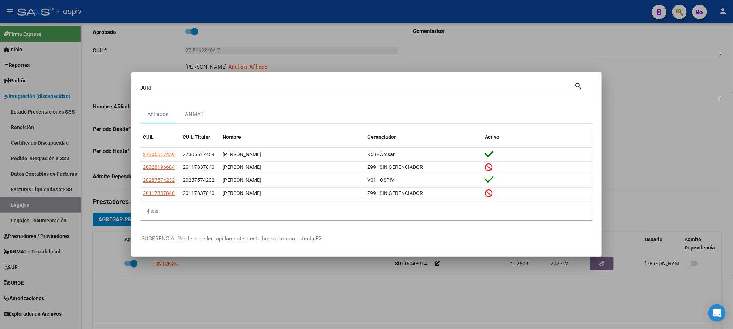
click at [266, 87] on input "JURI" at bounding box center [357, 88] width 434 height 7
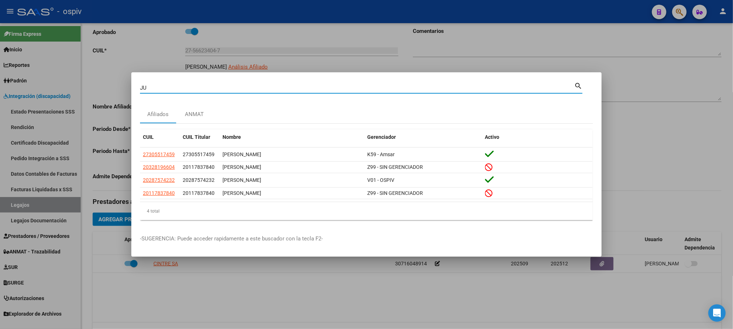
type input "J"
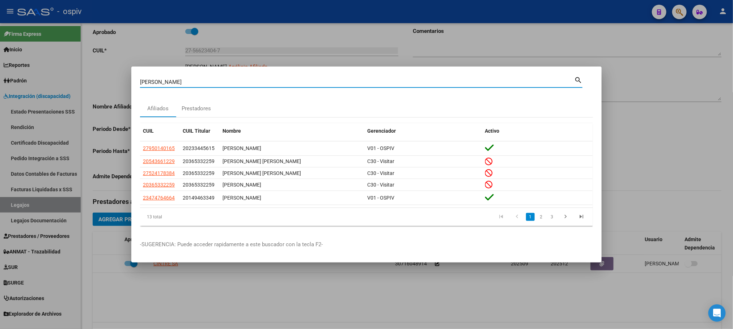
click at [187, 83] on input "paiva" at bounding box center [357, 82] width 434 height 7
type input "paiva julio"
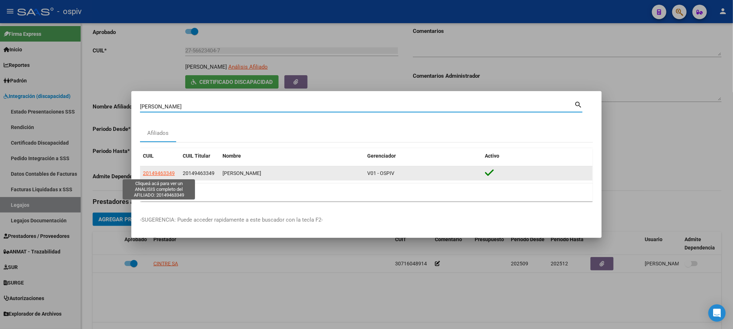
click at [159, 172] on span "20149463349" at bounding box center [159, 173] width 32 height 6
type textarea "20149463349"
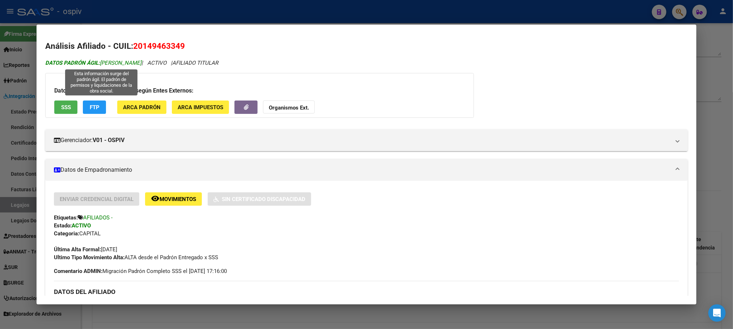
drag, startPoint x: 158, startPoint y: 63, endPoint x: 99, endPoint y: 65, distance: 59.7
click at [99, 65] on span "DATOS PADRÓN ÁGIL: PAIVA JULIO ARGENTINO" at bounding box center [93, 63] width 96 height 7
copy span "PAIVA JULIO ARGENTINO"
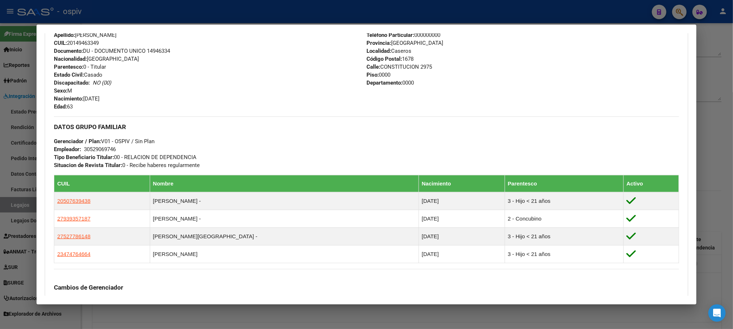
scroll to position [181, 0]
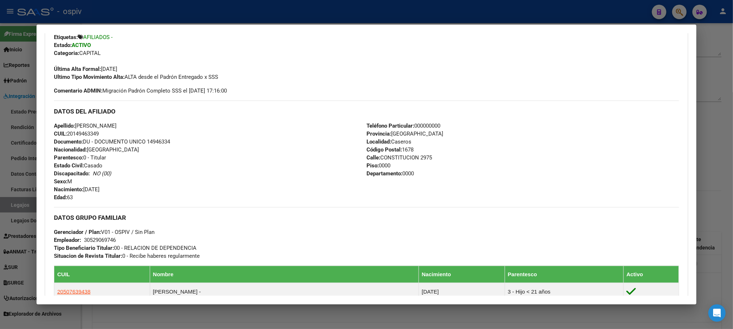
drag, startPoint x: 169, startPoint y: 140, endPoint x: 144, endPoint y: 142, distance: 25.1
click at [144, 142] on div "Apellido: PAIVA JULIO ARGENTINO CUIL: 20149463349 Documento: DU - DOCUMENTO UNI…" at bounding box center [210, 162] width 313 height 80
copy span "14946334"
